Goal: Find specific page/section: Find specific page/section

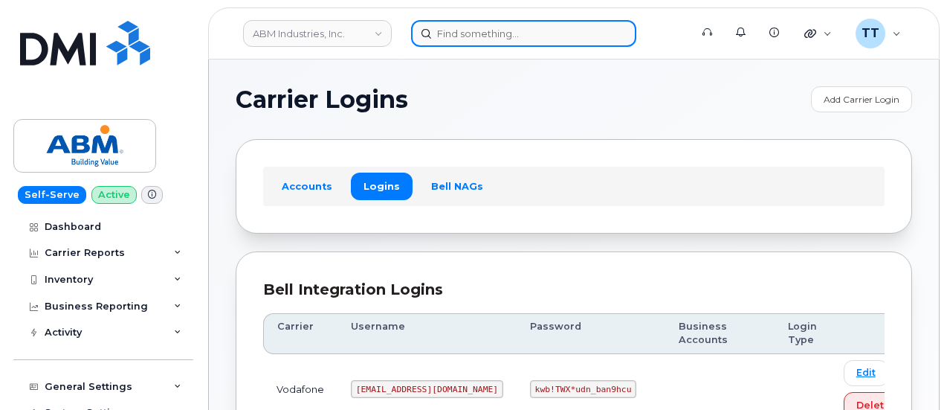
click at [469, 39] on input at bounding box center [523, 33] width 225 height 27
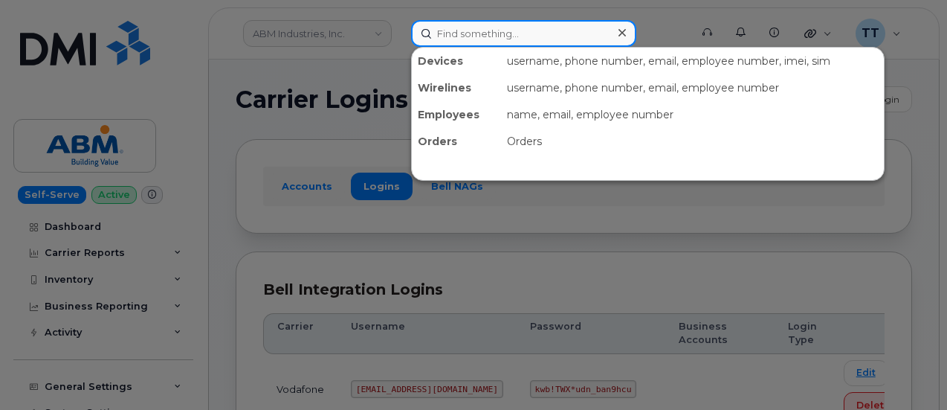
paste input "972-814-2231"
type input "972-814-2231"
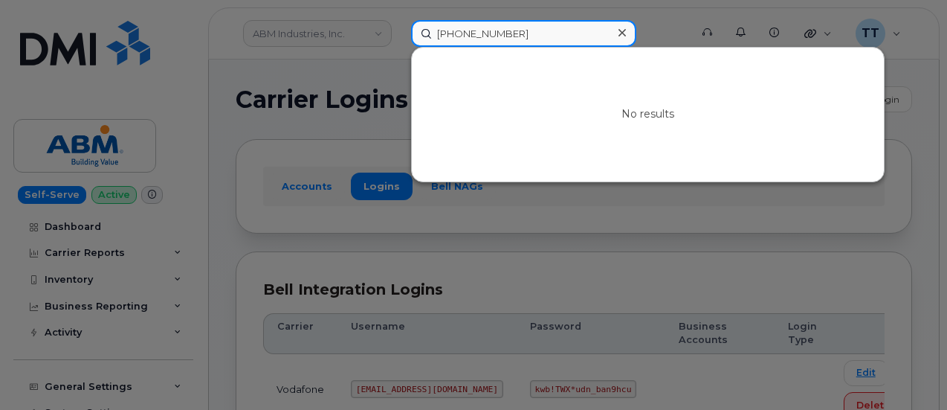
click at [482, 34] on input "972-814-2231" at bounding box center [523, 33] width 225 height 27
click at [467, 42] on input at bounding box center [523, 33] width 225 height 27
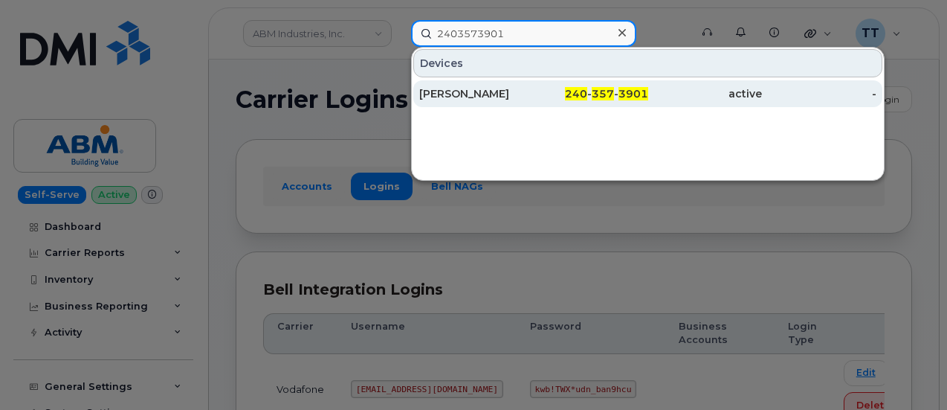
type input "2403573901"
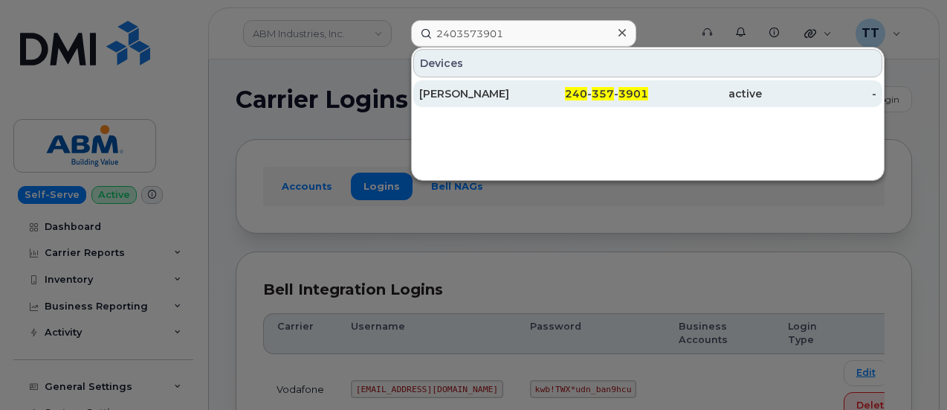
click at [490, 88] on div "[PERSON_NAME]" at bounding box center [476, 93] width 115 height 15
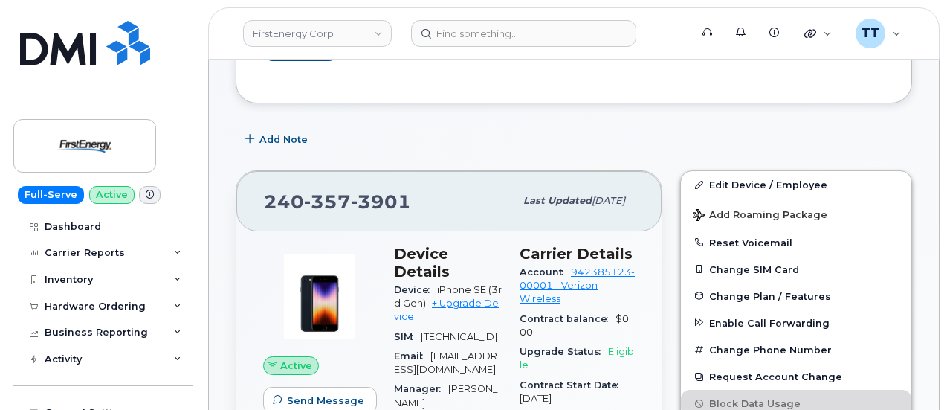
scroll to position [372, 0]
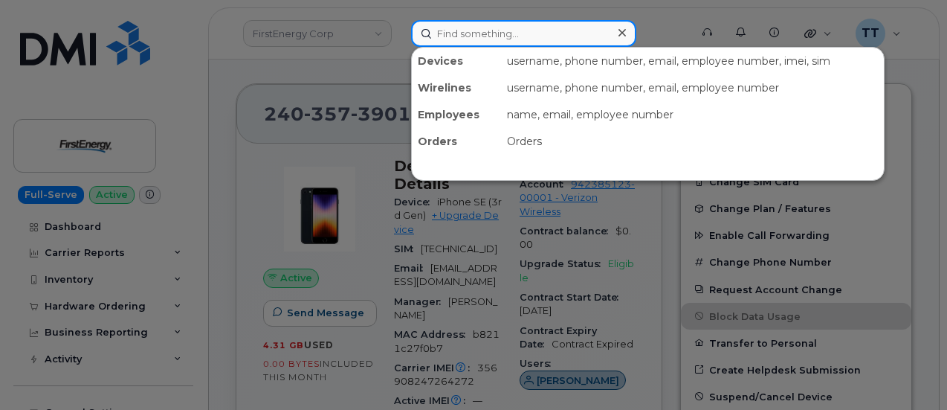
click at [485, 37] on input at bounding box center [523, 33] width 225 height 27
paste input "925-326-5062"
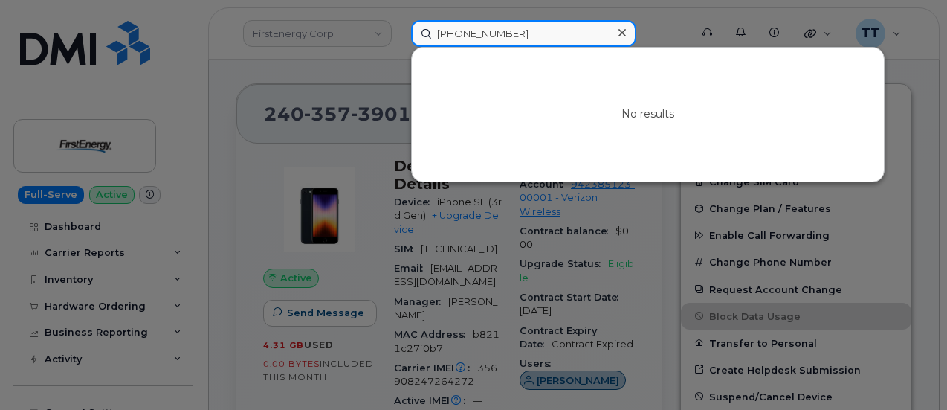
type input "925-326-5062"
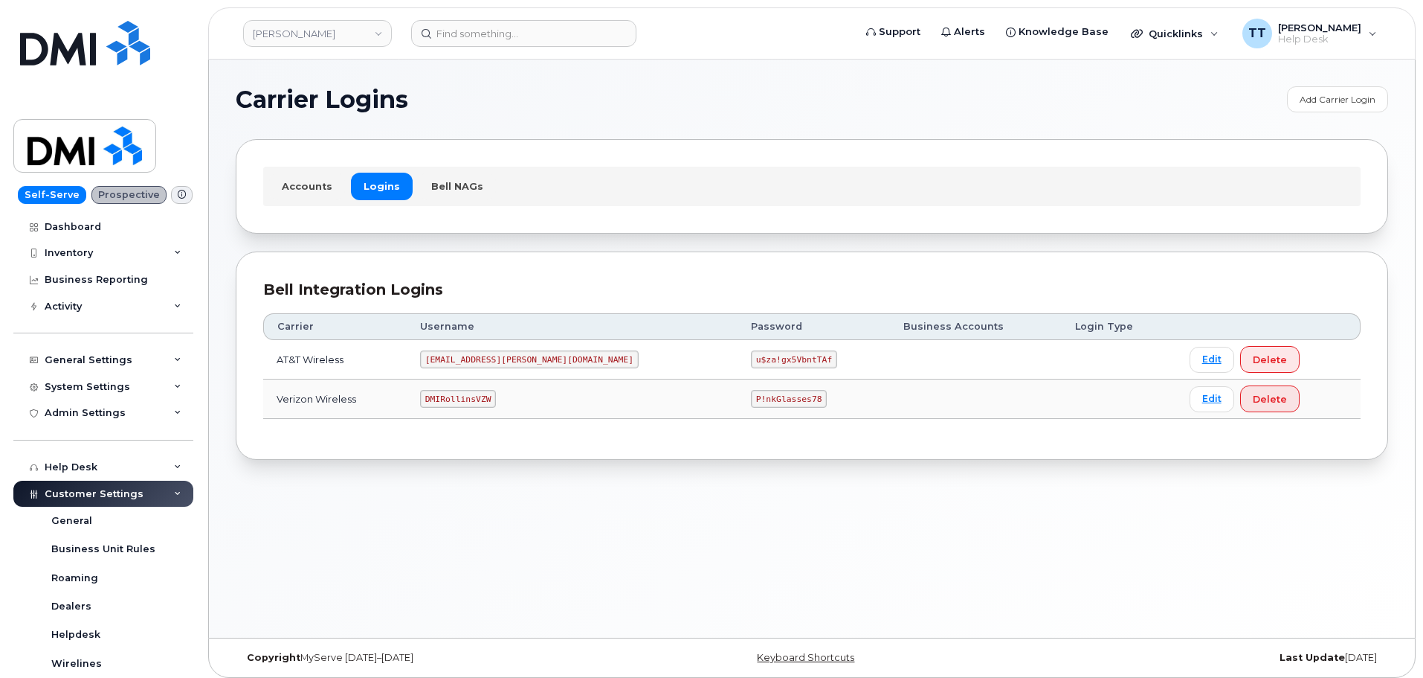
click at [483, 405] on code "DMIRollinsVZW" at bounding box center [458, 399] width 76 height 18
click at [483, 404] on code "DMIRollinsVZW" at bounding box center [458, 399] width 76 height 18
click at [483, 400] on code "DMIRollinsVZW" at bounding box center [458, 399] width 76 height 18
click at [480, 400] on code "DMIRollinsVZW" at bounding box center [458, 399] width 76 height 18
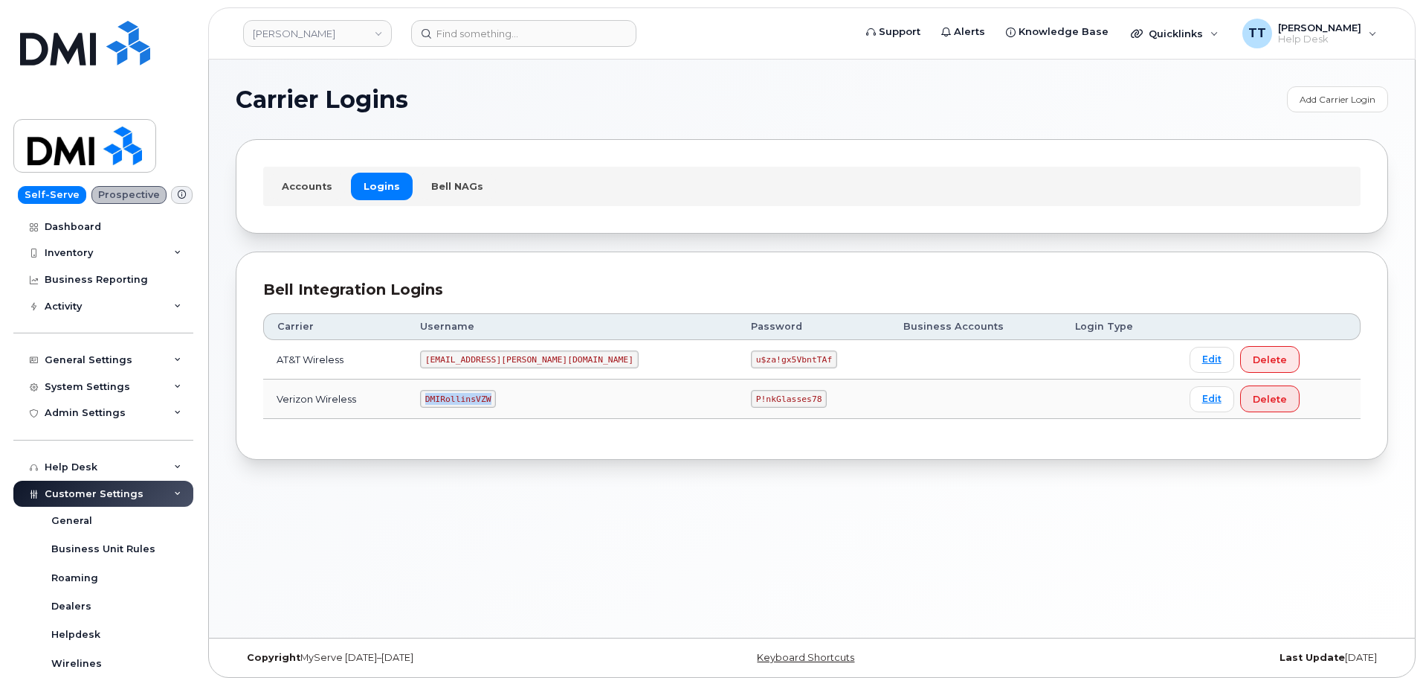
copy code "DMIRollinsVZW"
click at [751, 398] on code "P!nkGlasses78" at bounding box center [789, 399] width 76 height 18
copy code "P!nkGlasses78"
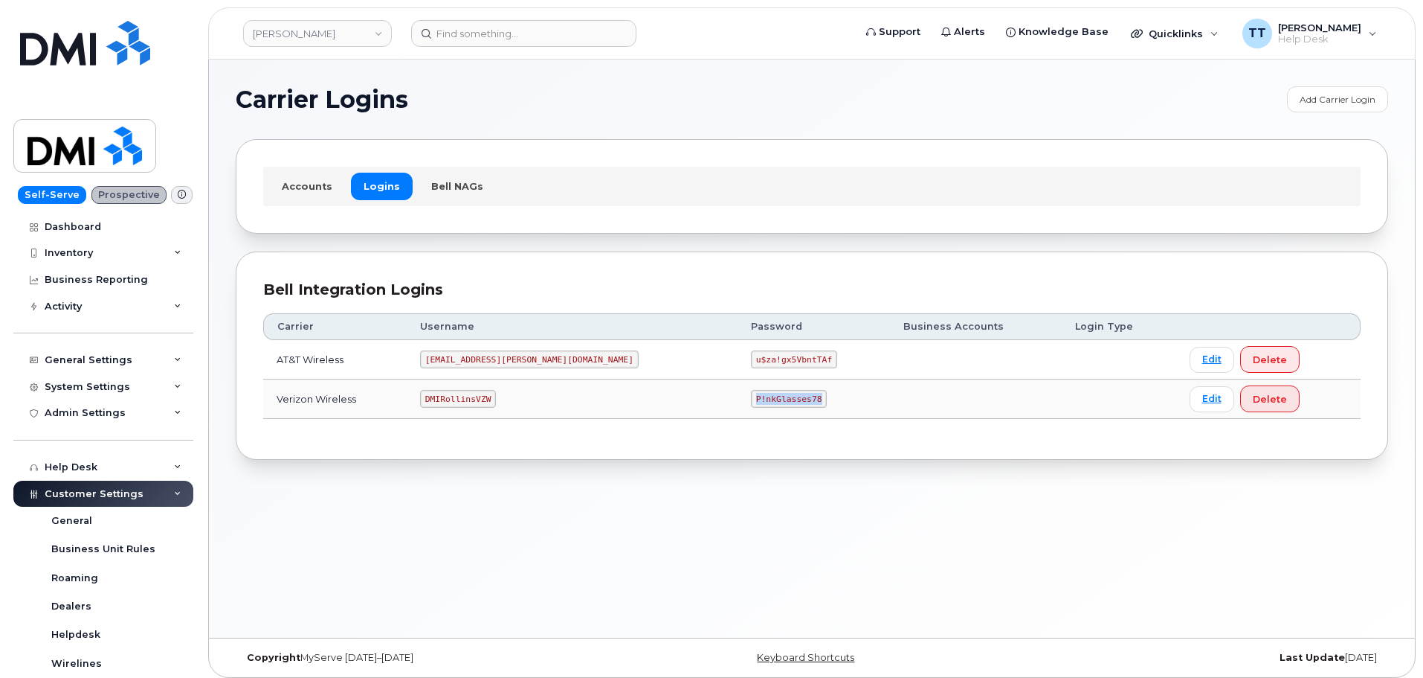
click at [756, 399] on td "P!nkGlasses78" at bounding box center [814, 398] width 152 height 39
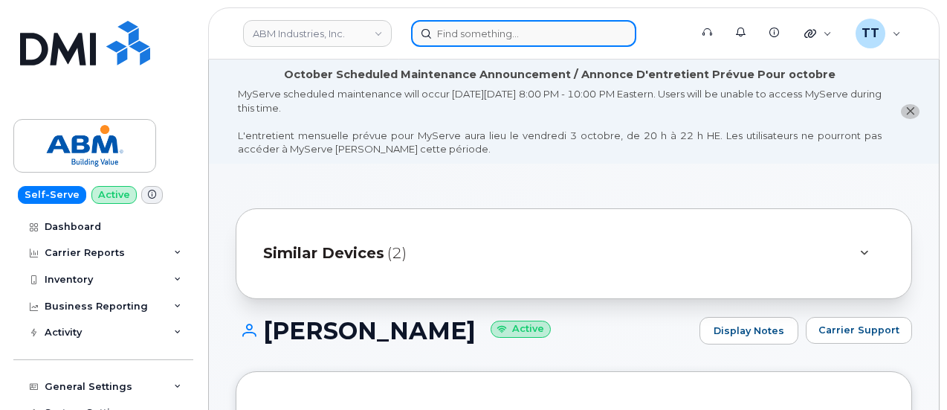
click at [505, 34] on input at bounding box center [523, 33] width 225 height 27
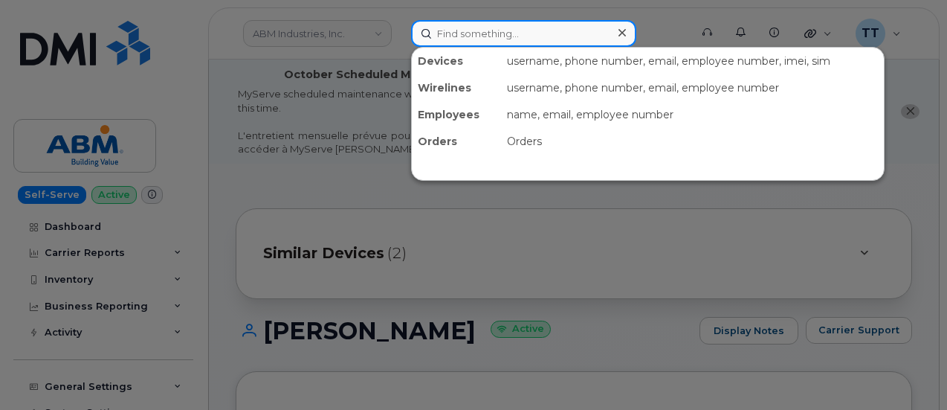
paste input "832-607-8897"
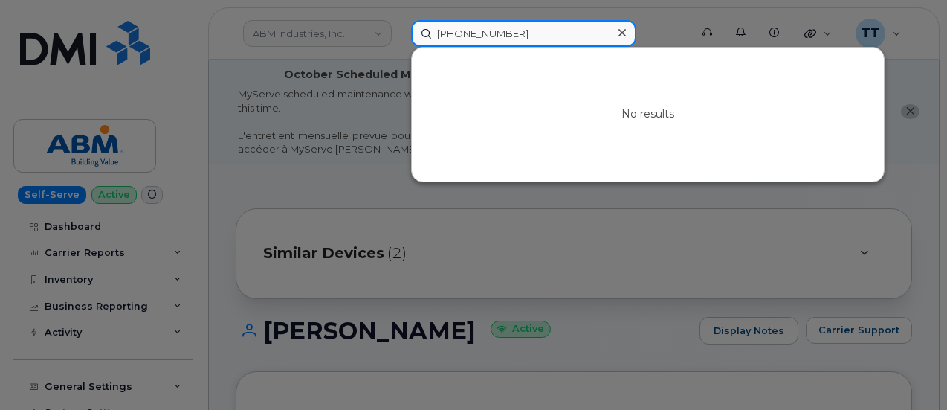
type input "832-607-8897"
click at [466, 26] on input "832-607-8897" at bounding box center [523, 33] width 225 height 27
paste input "[PERSON_NAME]"
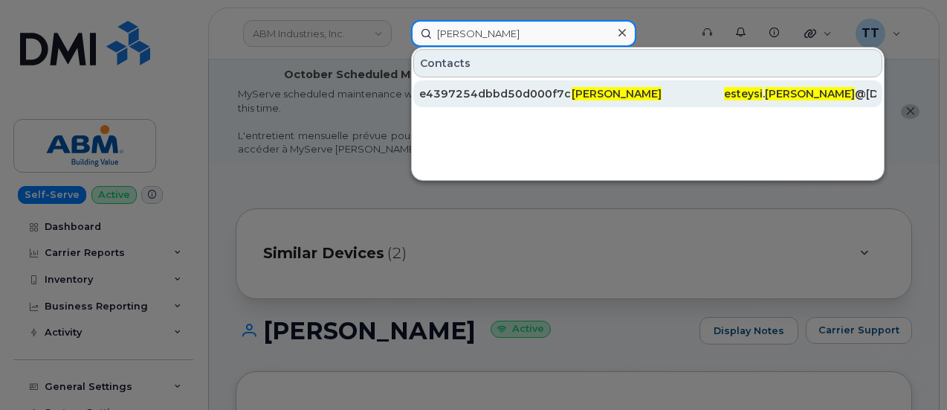
type input "[PERSON_NAME]"
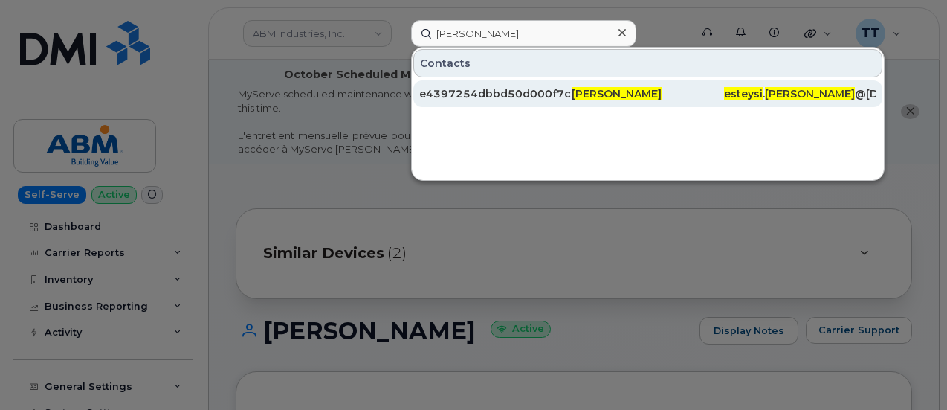
click at [559, 93] on div "e4397254dbbd50d000f7cde4059619a9" at bounding box center [495, 93] width 152 height 15
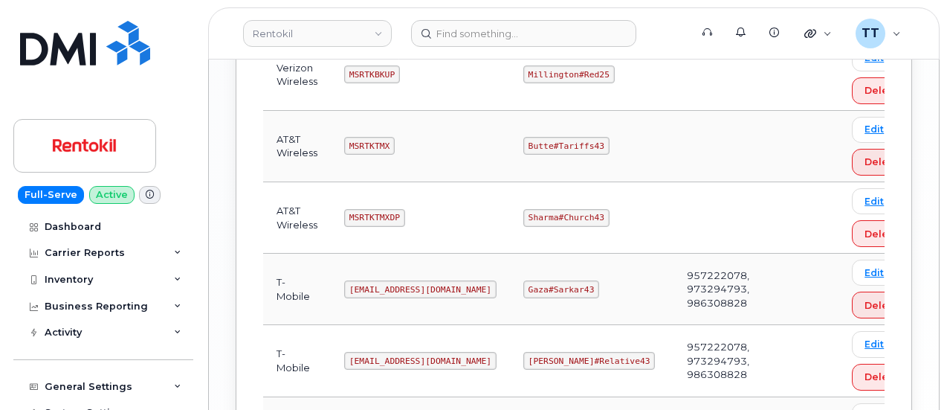
scroll to position [1562, 0]
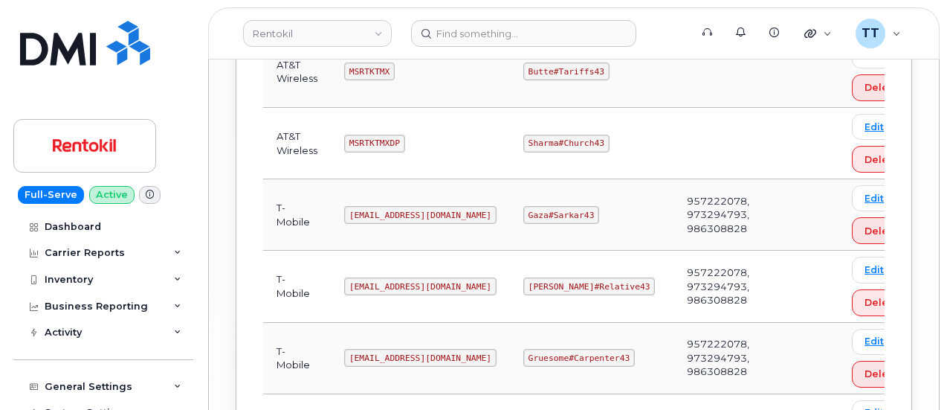
click at [388, 206] on code "[EMAIL_ADDRESS][DOMAIN_NAME]" at bounding box center [420, 215] width 152 height 18
click at [388, 206] on code "Ms-rentokil@dminc.com" at bounding box center [420, 215] width 152 height 18
click at [384, 206] on code "Ms-rentokil@dminc.com" at bounding box center [420, 215] width 152 height 18
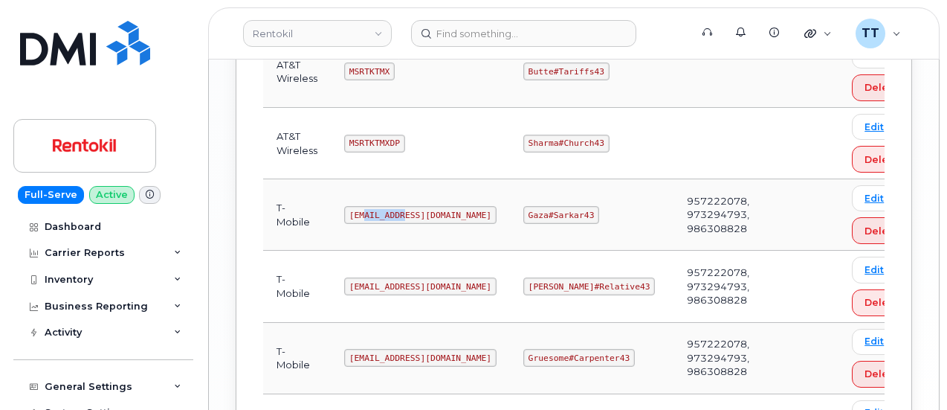
click at [384, 206] on code "Ms-rentokil@dminc.com" at bounding box center [420, 215] width 152 height 18
copy code "Ms-rentokil@dminc.com"
click at [555, 206] on code "Gaza#Sarkar43" at bounding box center [562, 215] width 76 height 18
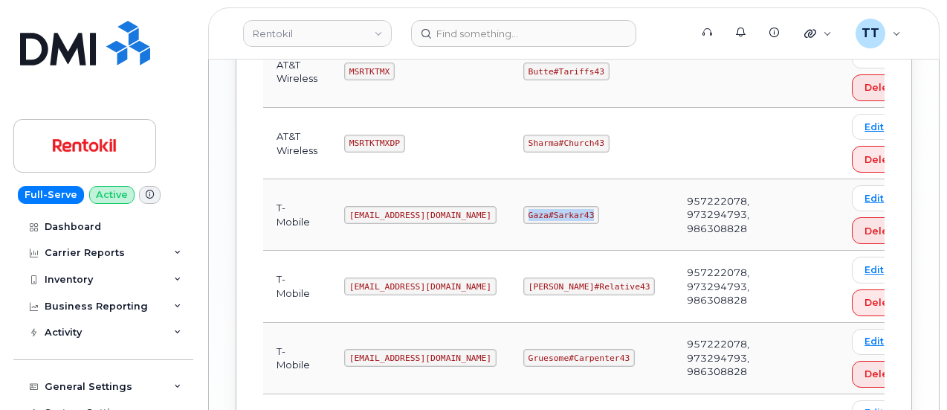
click at [555, 206] on code "Gaza#Sarkar43" at bounding box center [562, 215] width 76 height 18
copy code "Gaza#Sarkar43"
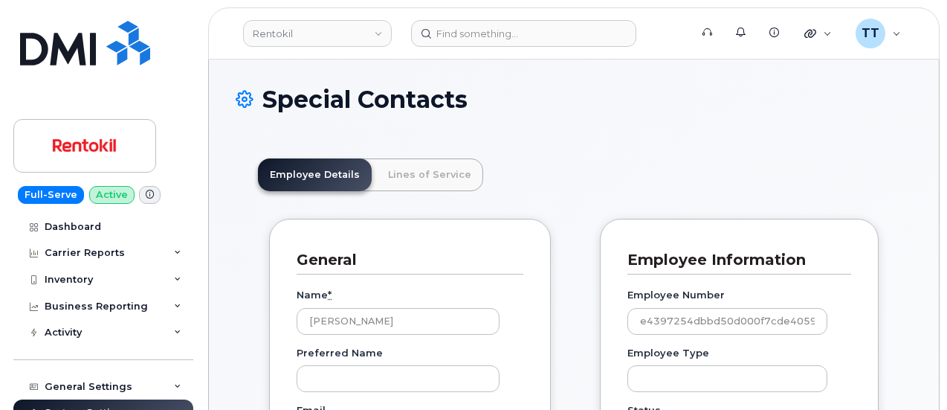
scroll to position [46, 0]
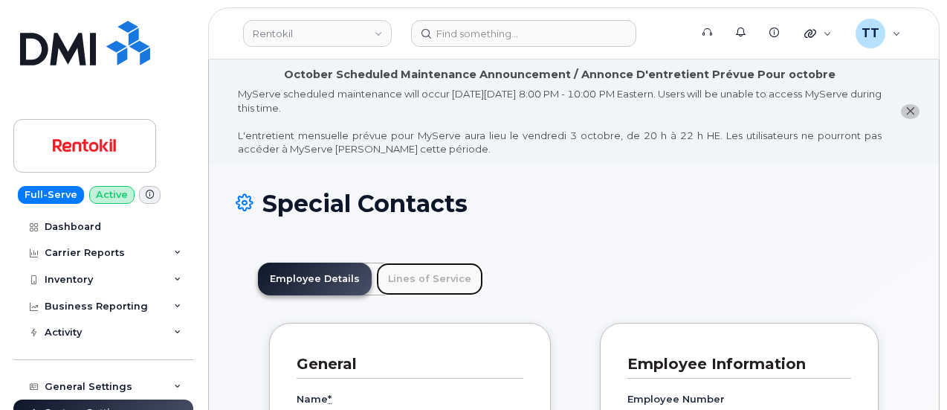
click at [407, 277] on link "Lines of Service" at bounding box center [429, 279] width 107 height 33
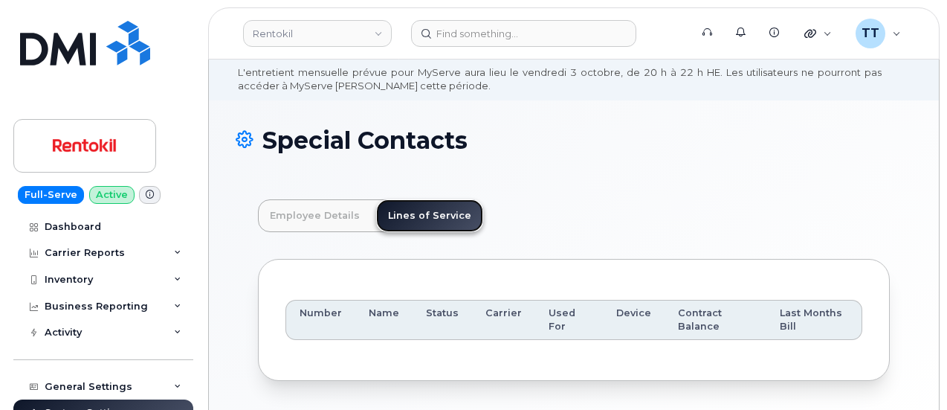
scroll to position [129, 0]
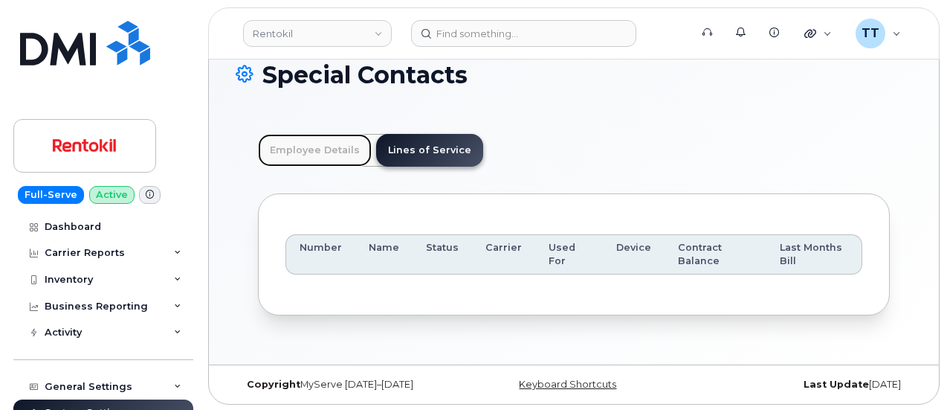
click at [289, 135] on link "Employee Details" at bounding box center [315, 150] width 114 height 33
